Goal: Information Seeking & Learning: Learn about a topic

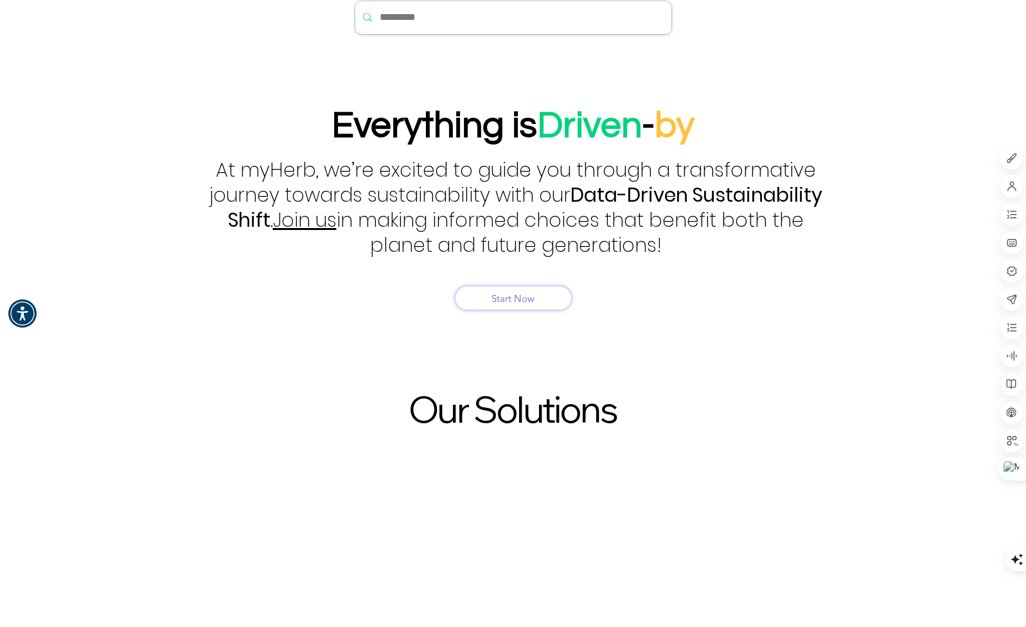
drag, startPoint x: 482, startPoint y: 555, endPoint x: 418, endPoint y: 411, distance: 156.8
click at [418, 411] on span "Our Solutions" at bounding box center [513, 409] width 208 height 45
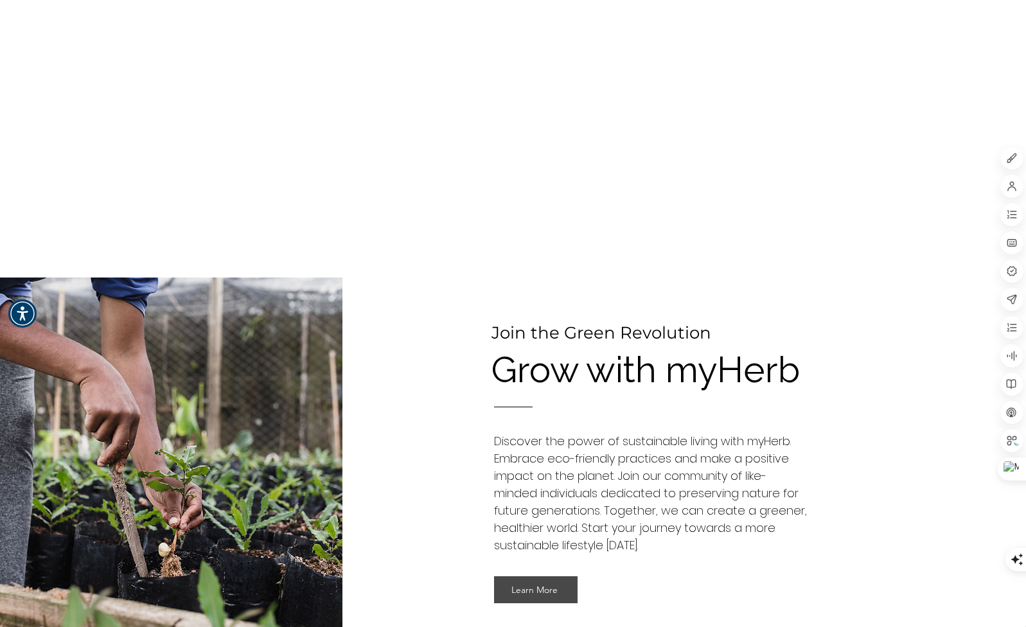
scroll to position [1092, 0]
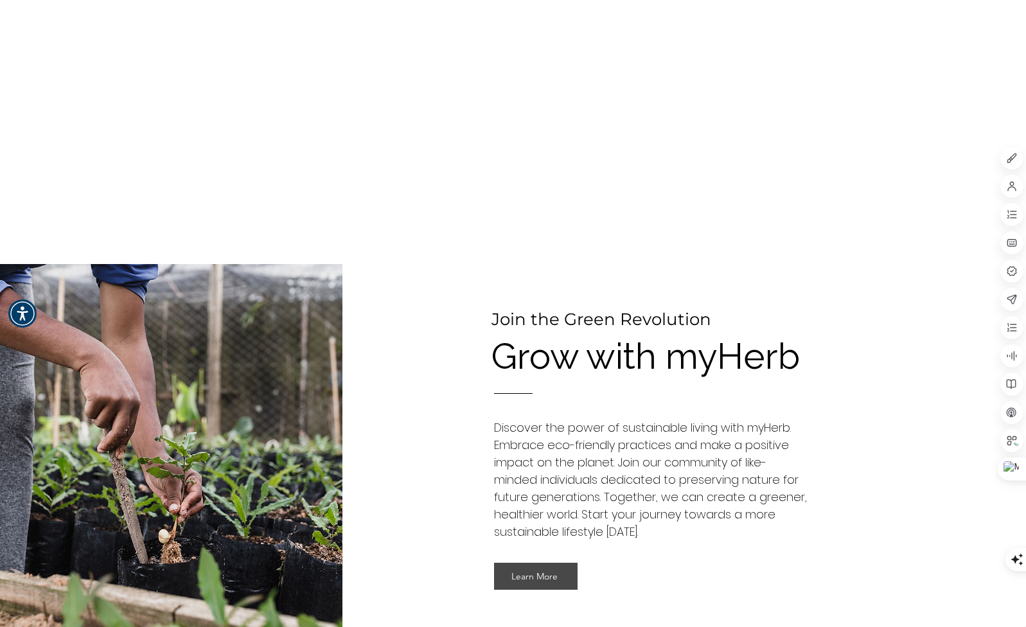
drag, startPoint x: 497, startPoint y: 399, endPoint x: 458, endPoint y: 341, distance: 70.0
click at [458, 341] on div at bounding box center [685, 461] width 684 height 395
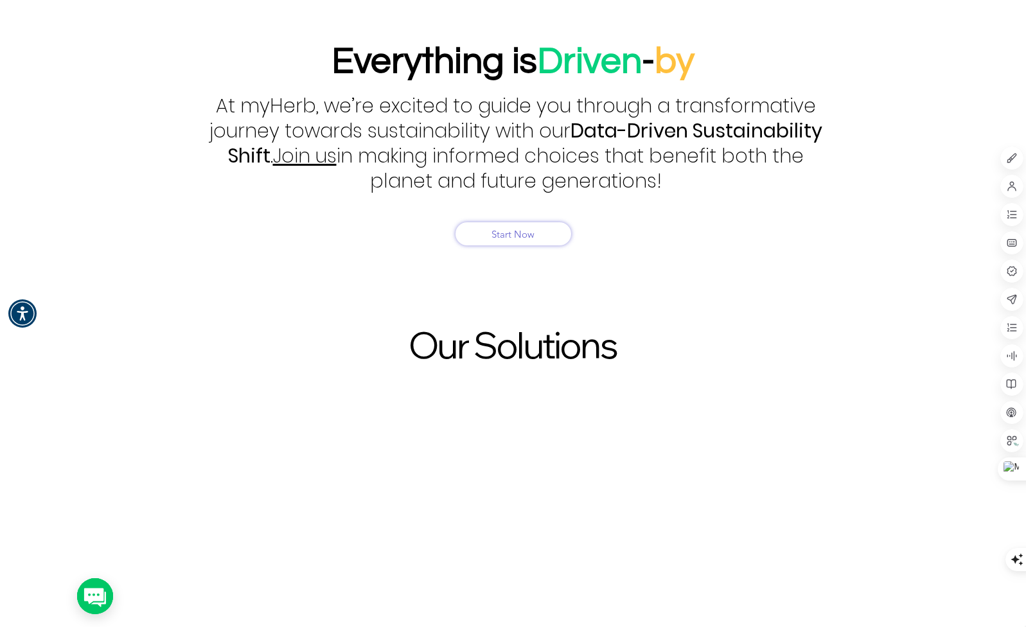
scroll to position [835, 0]
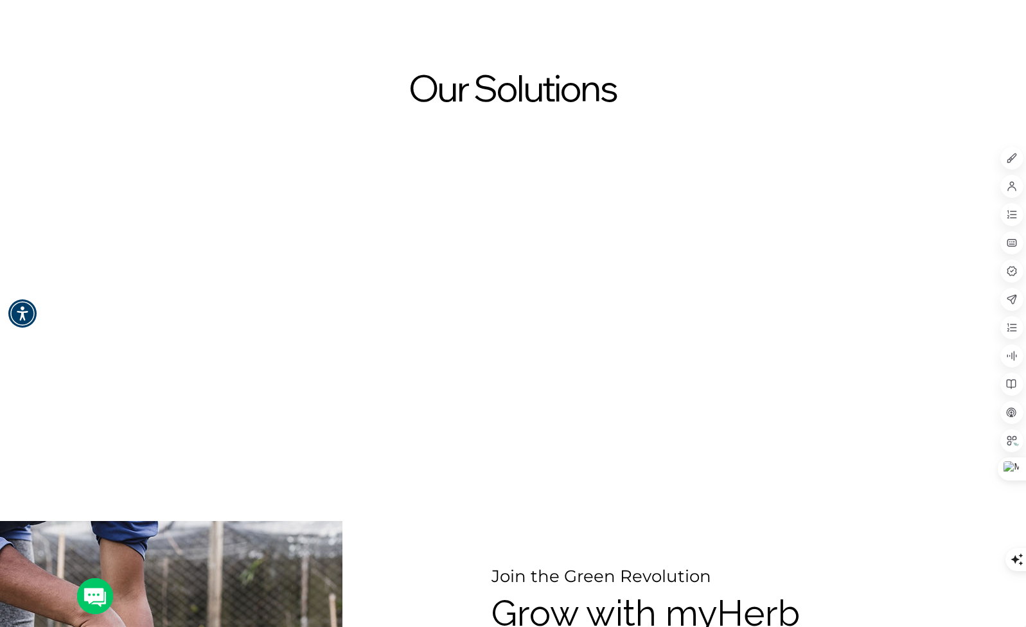
click at [404, 157] on div "EcoPrompts Sustainability Prompts Bank Try Early Access EcoShift Sustainable Li…" at bounding box center [513, 310] width 1026 height 337
drag, startPoint x: 395, startPoint y: 158, endPoint x: 447, endPoint y: 89, distance: 86.4
click at [447, 89] on span "Our Solutions" at bounding box center [513, 88] width 208 height 45
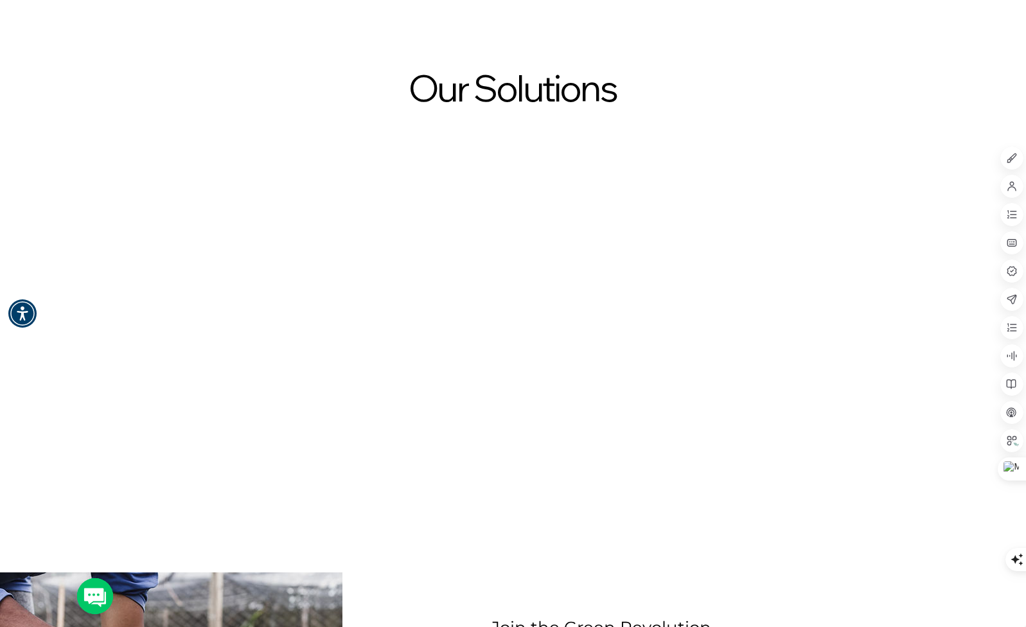
click at [441, 91] on span "Our Solutions" at bounding box center [513, 88] width 208 height 45
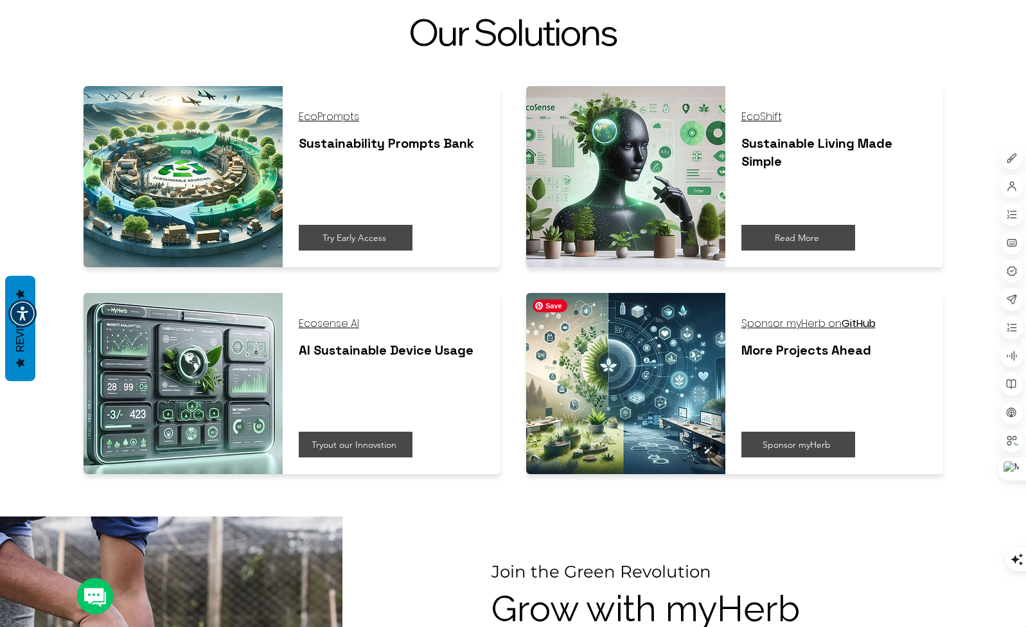
scroll to position [900, 0]
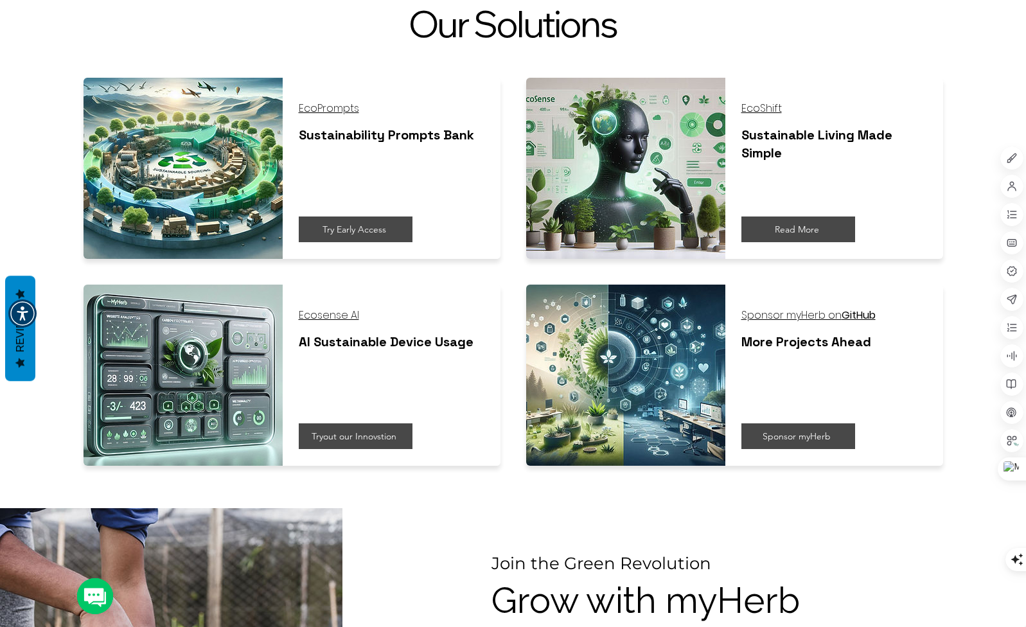
click at [763, 109] on span "EcoShift" at bounding box center [762, 108] width 40 height 15
click at [767, 107] on span "EcoShift" at bounding box center [762, 108] width 40 height 15
click at [767, 103] on span "EcoShift" at bounding box center [762, 108] width 40 height 15
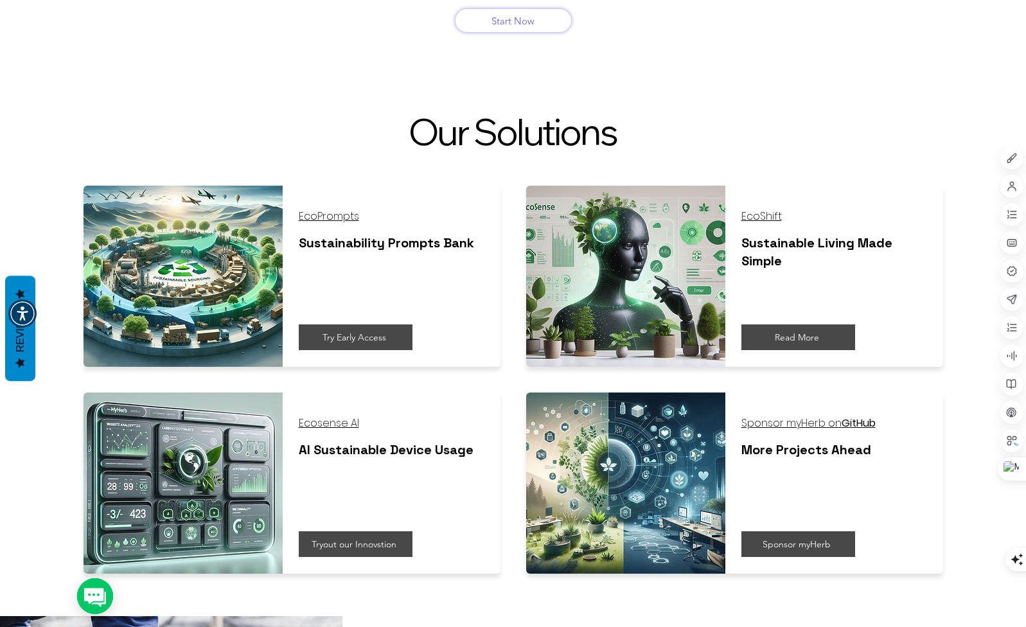
scroll to position [578, 0]
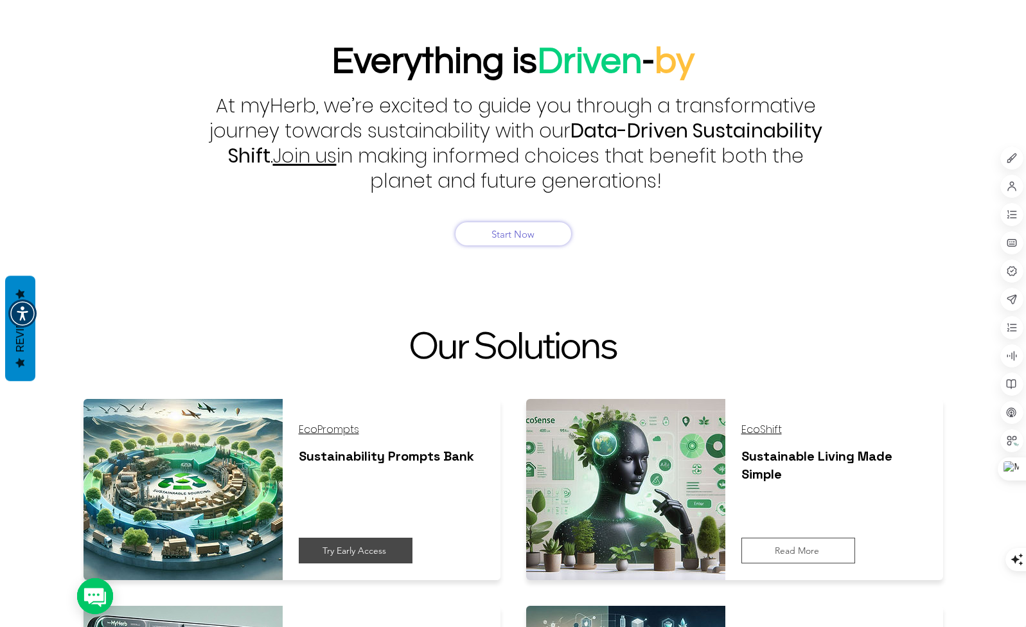
click at [791, 551] on span "Read More" at bounding box center [797, 551] width 44 height 12
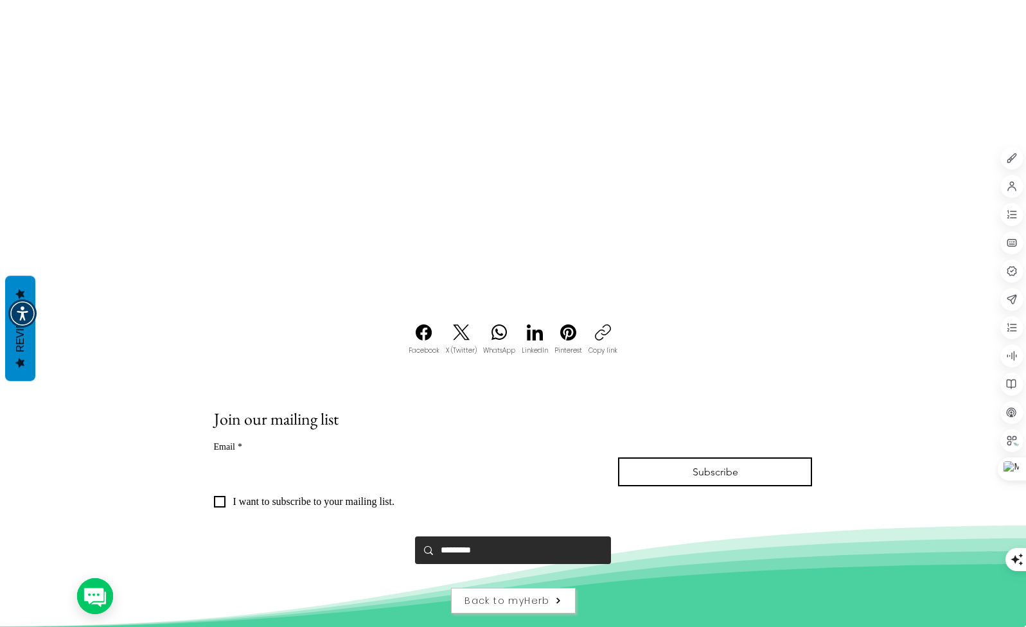
scroll to position [1077, 0]
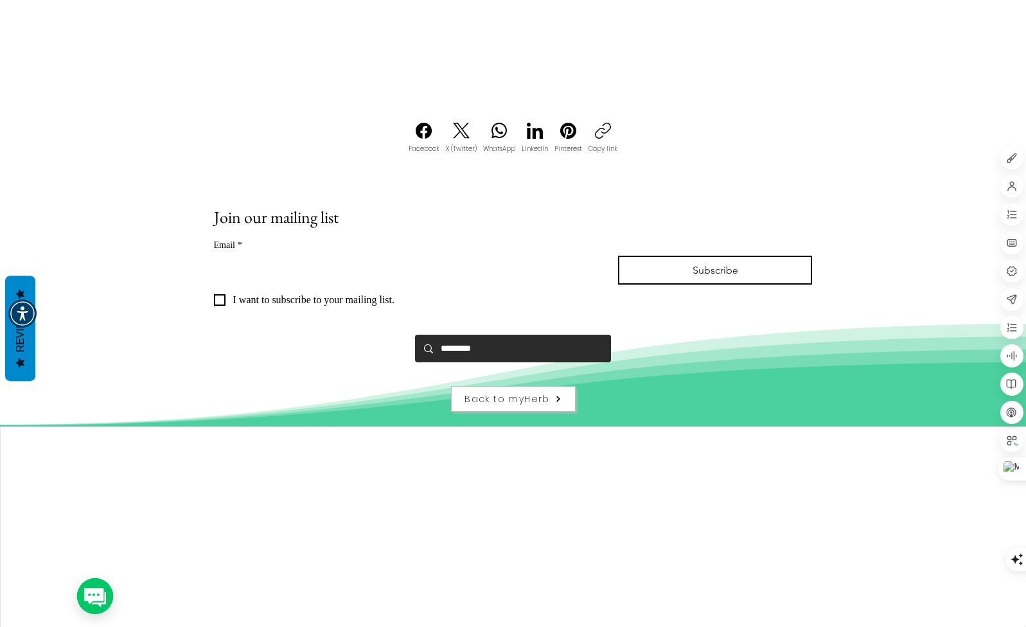
click at [534, 406] on span "Back to myHerb" at bounding box center [513, 399] width 123 height 24
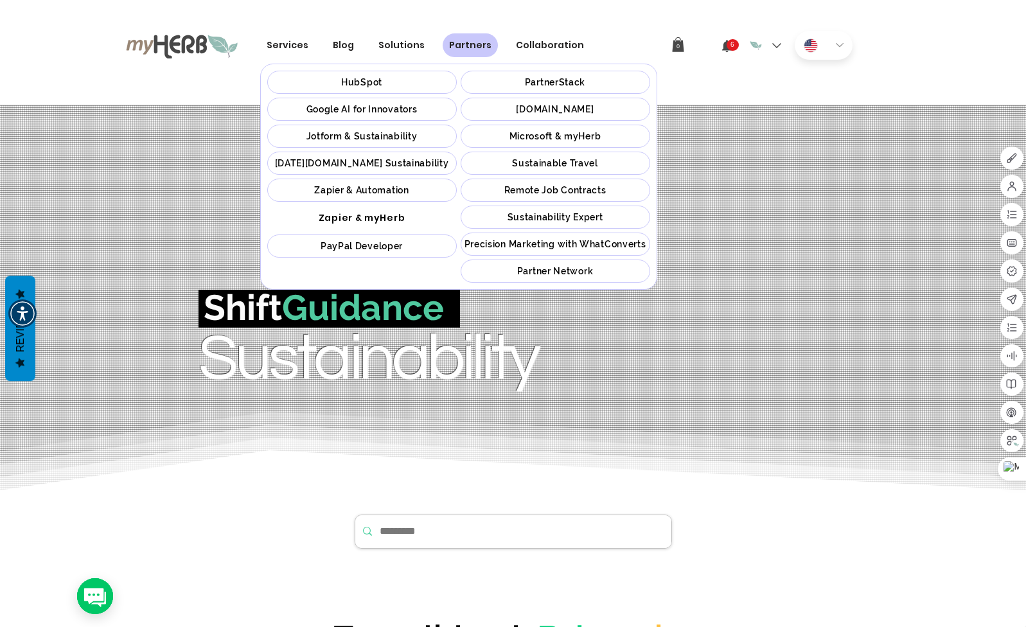
drag, startPoint x: 400, startPoint y: 110, endPoint x: 393, endPoint y: 111, distance: 7.1
click at [393, 111] on span "Google AI for Innovators" at bounding box center [362, 109] width 111 height 10
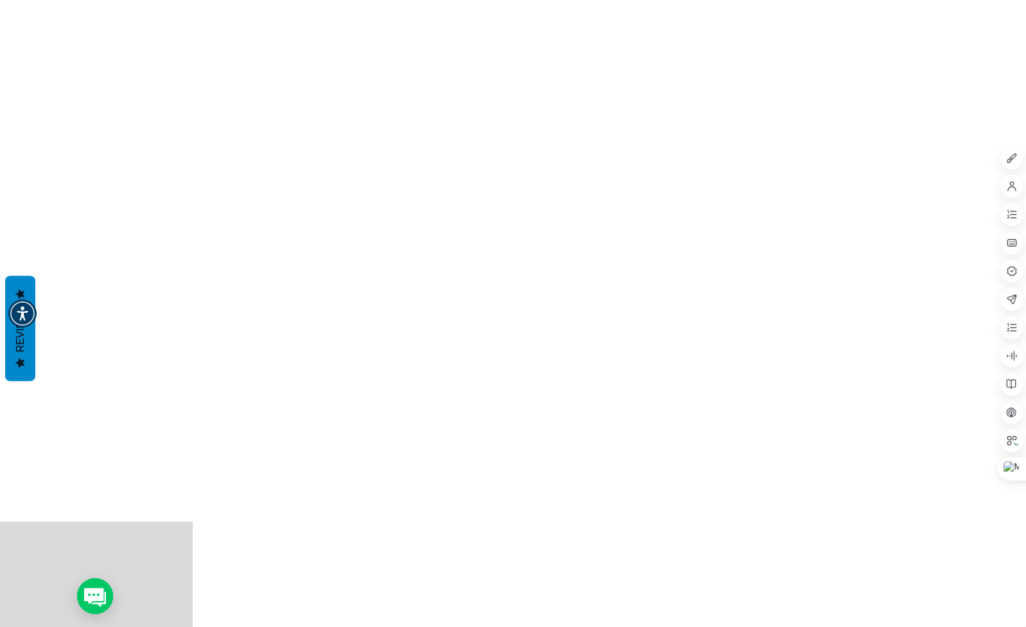
scroll to position [3938, 0]
